Goal: Task Accomplishment & Management: Use online tool/utility

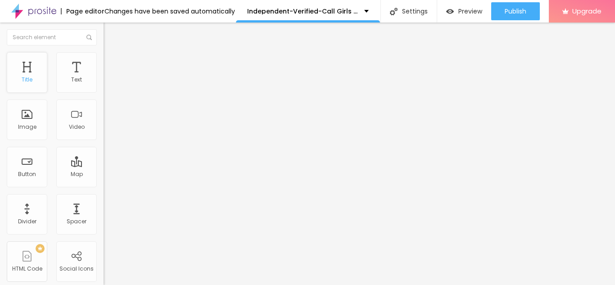
click at [40, 76] on div "Title" at bounding box center [27, 72] width 40 height 40
click at [35, 76] on div "Title" at bounding box center [27, 72] width 40 height 40
click at [71, 77] on div "Text" at bounding box center [76, 79] width 11 height 6
click at [71, 79] on div "Text" at bounding box center [76, 79] width 11 height 6
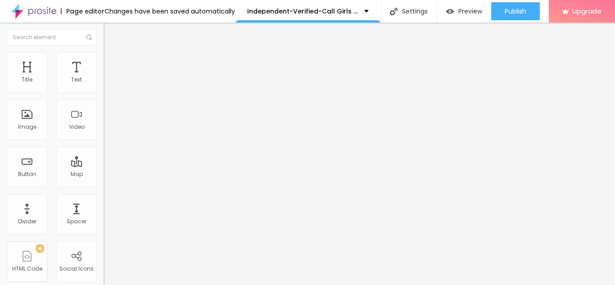
click at [112, 53] on span "Content" at bounding box center [123, 49] width 22 height 8
click at [110, 34] on div "Edit Coluna" at bounding box center [134, 32] width 49 height 7
click at [32, 112] on div "Image" at bounding box center [27, 119] width 40 height 40
click at [31, 118] on div "Image" at bounding box center [27, 119] width 40 height 40
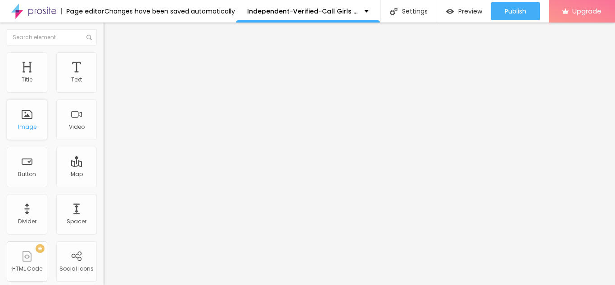
click at [31, 118] on div "Image" at bounding box center [27, 119] width 40 height 40
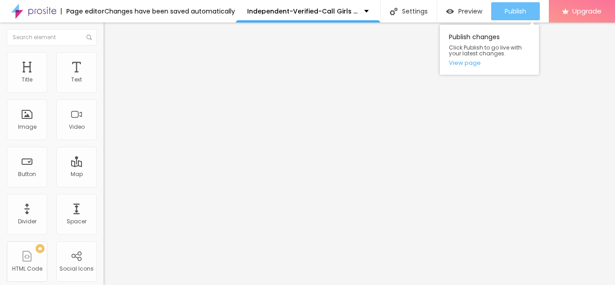
click at [513, 5] on div "Publish" at bounding box center [515, 11] width 22 height 18
